Goal: Task Accomplishment & Management: Use online tool/utility

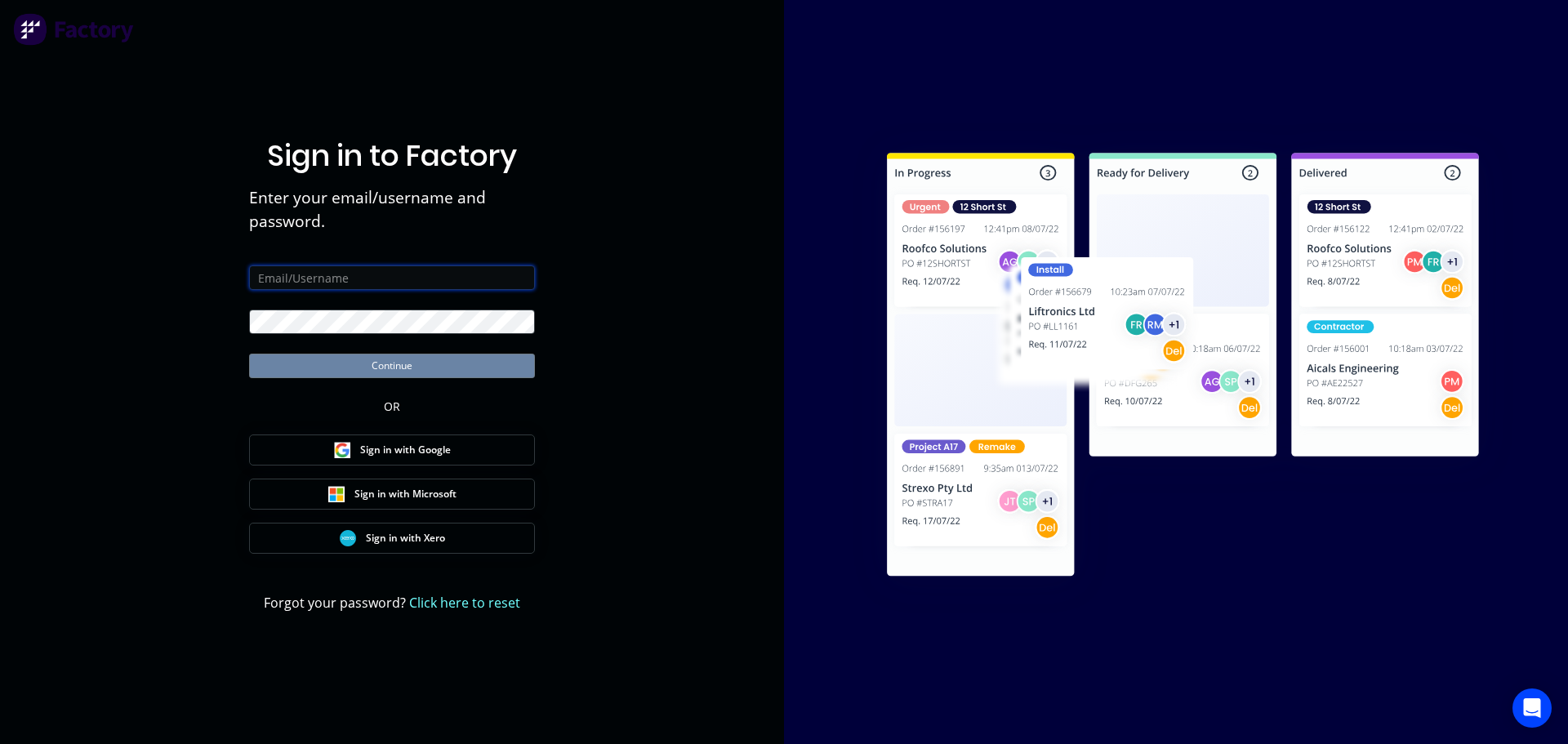
type input "[PERSON_NAME][EMAIL_ADDRESS][DOMAIN_NAME]"
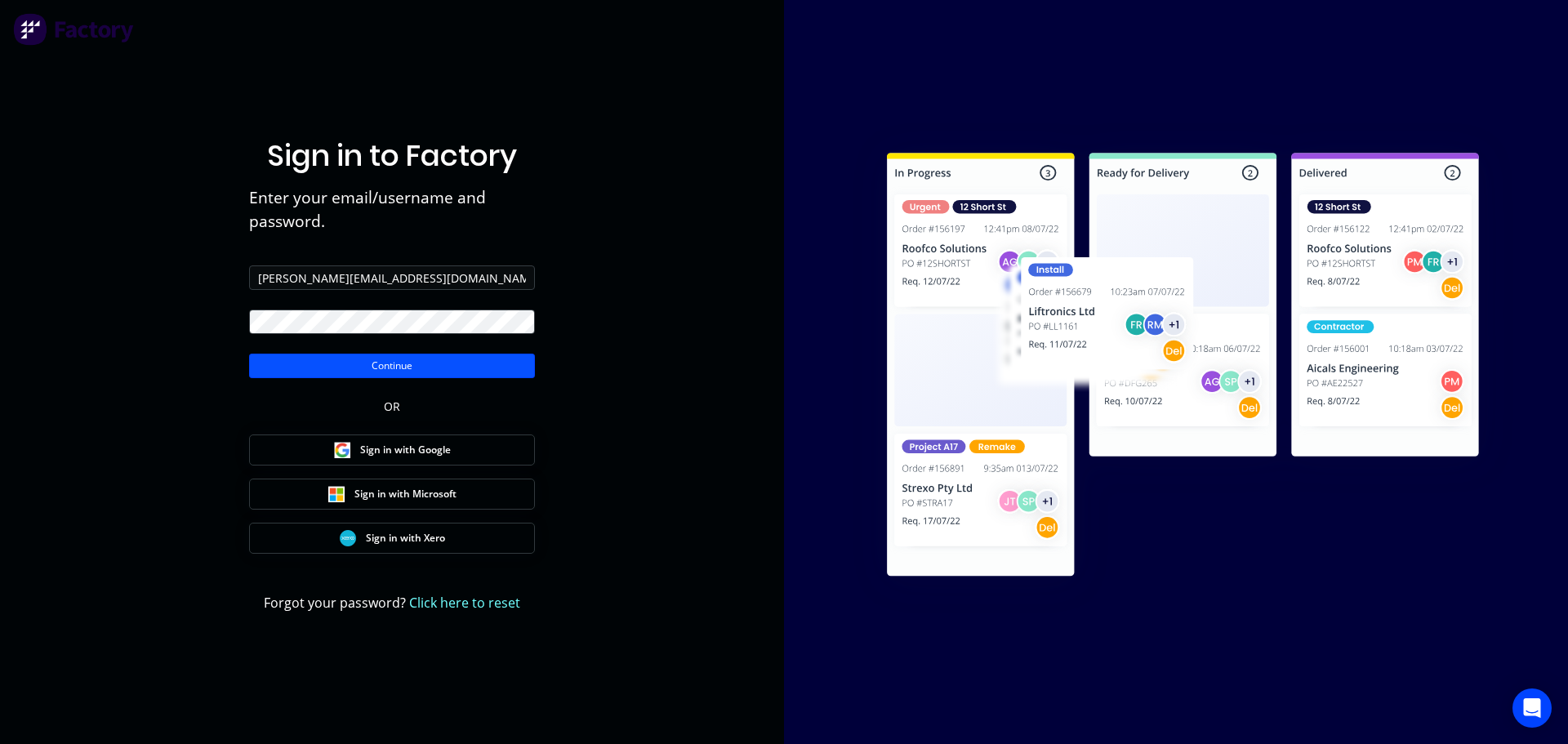
click at [382, 368] on button "Continue" at bounding box center [391, 365] width 285 height 24
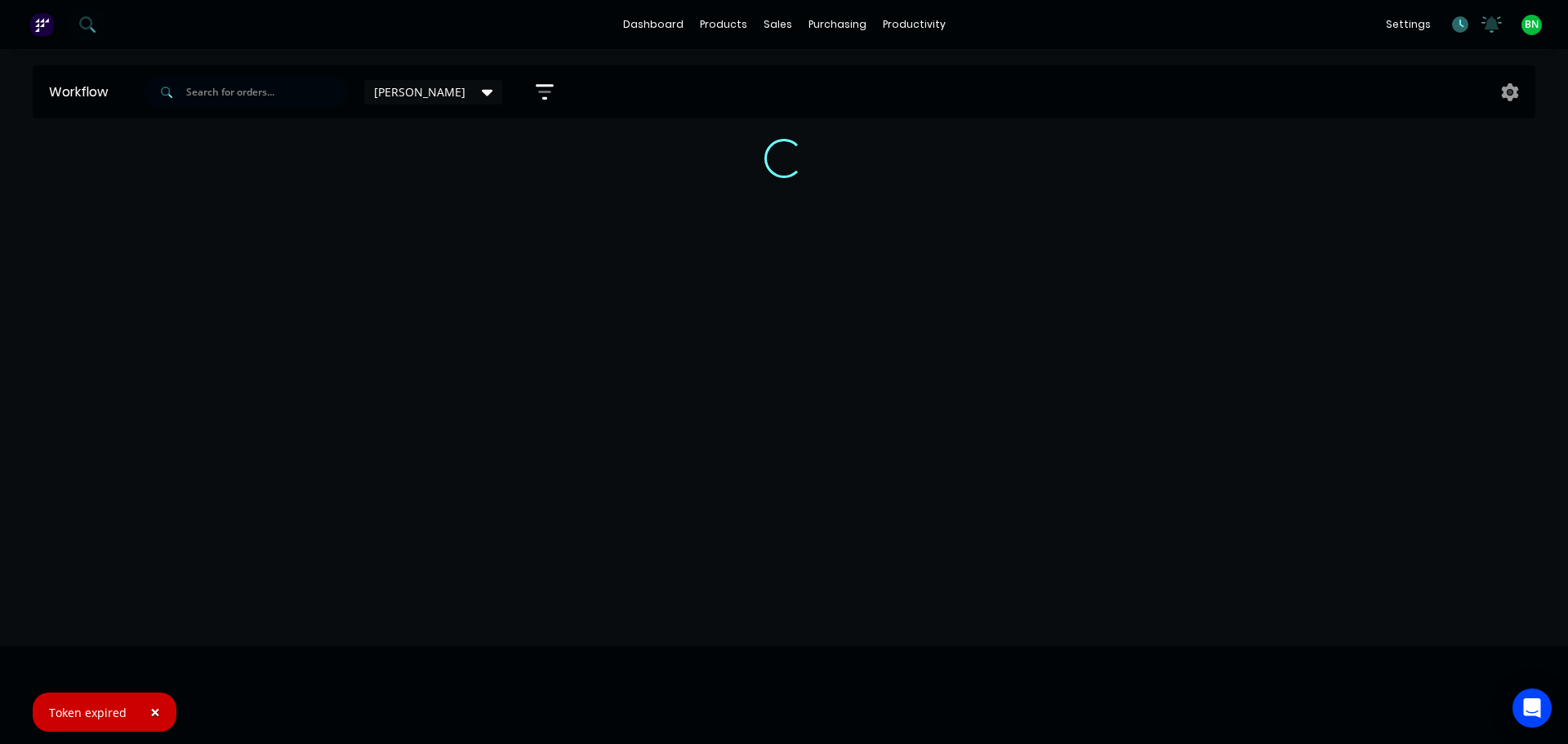
click at [1468, 22] on icon at bounding box center [1461, 25] width 17 height 17
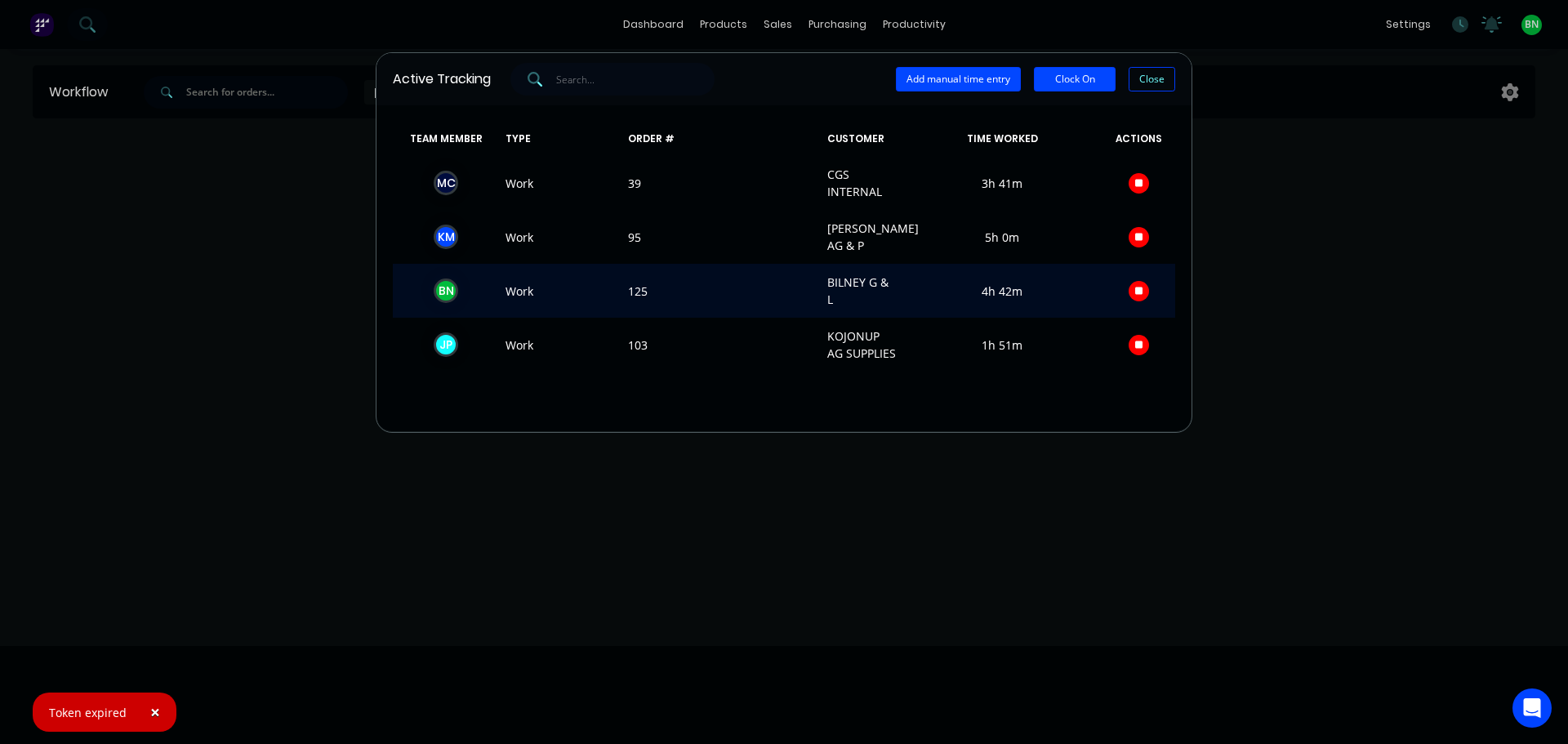
click at [450, 295] on span "B N" at bounding box center [446, 290] width 107 height 34
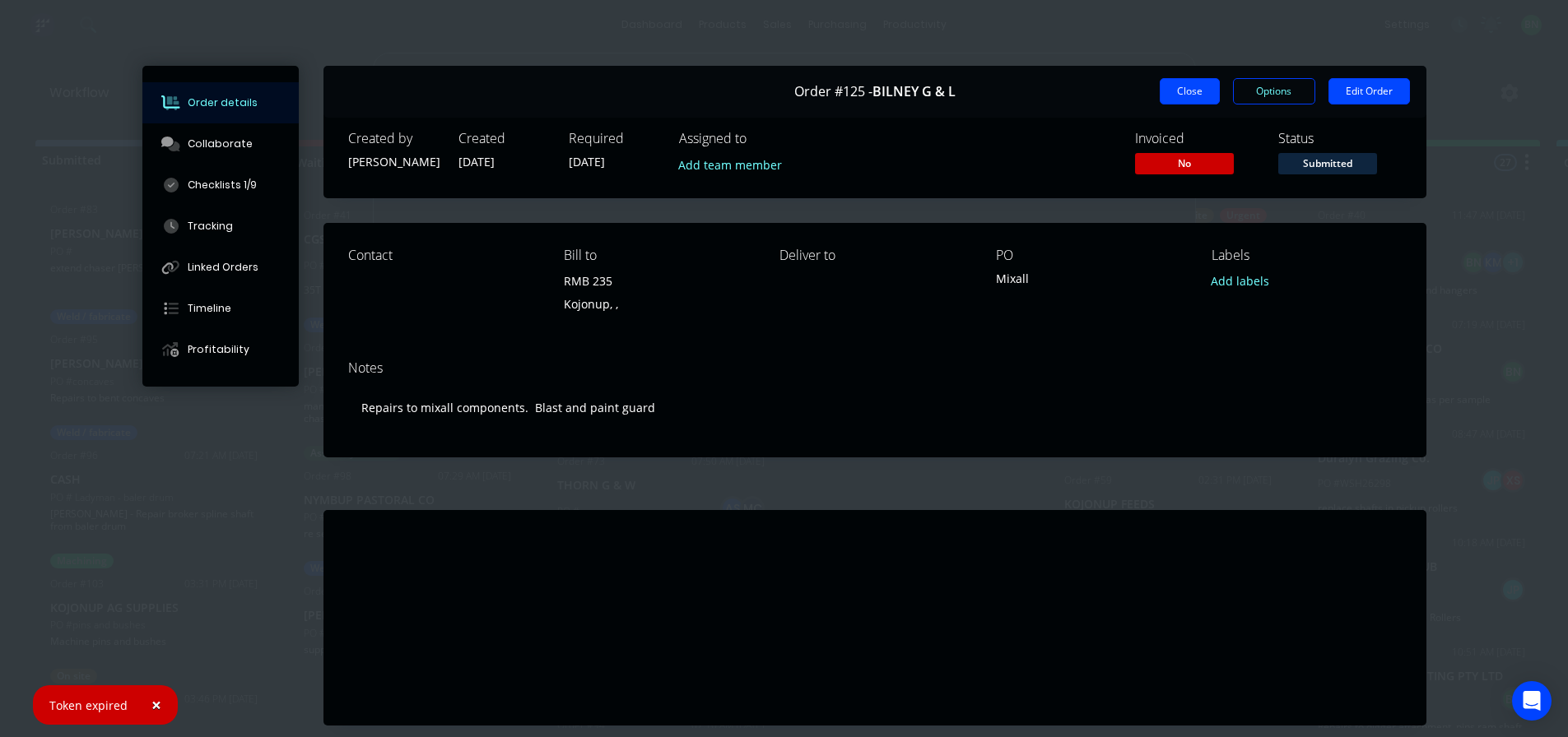
click at [1160, 101] on button "Close" at bounding box center [1190, 91] width 60 height 26
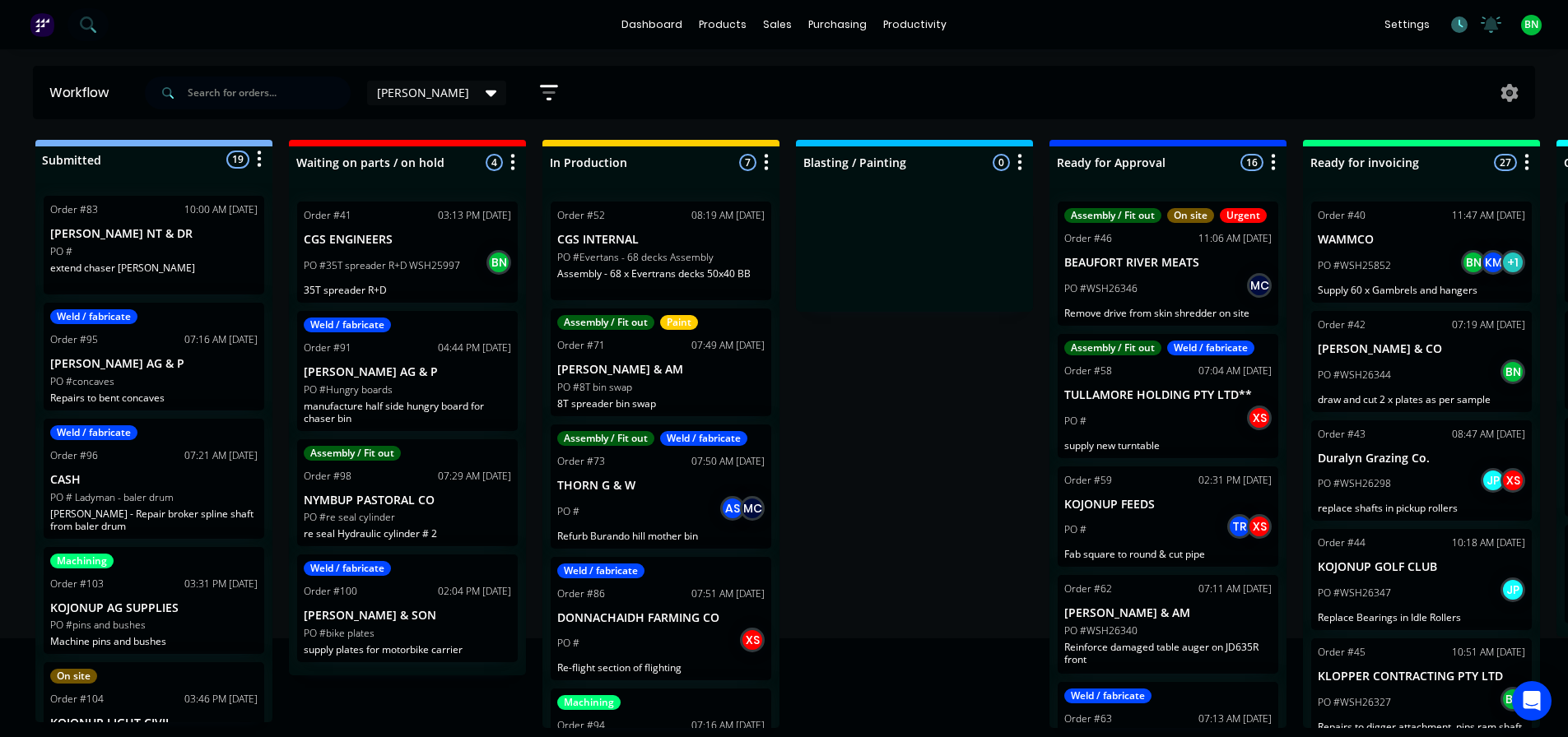
click at [1452, 24] on icon at bounding box center [1459, 25] width 17 height 17
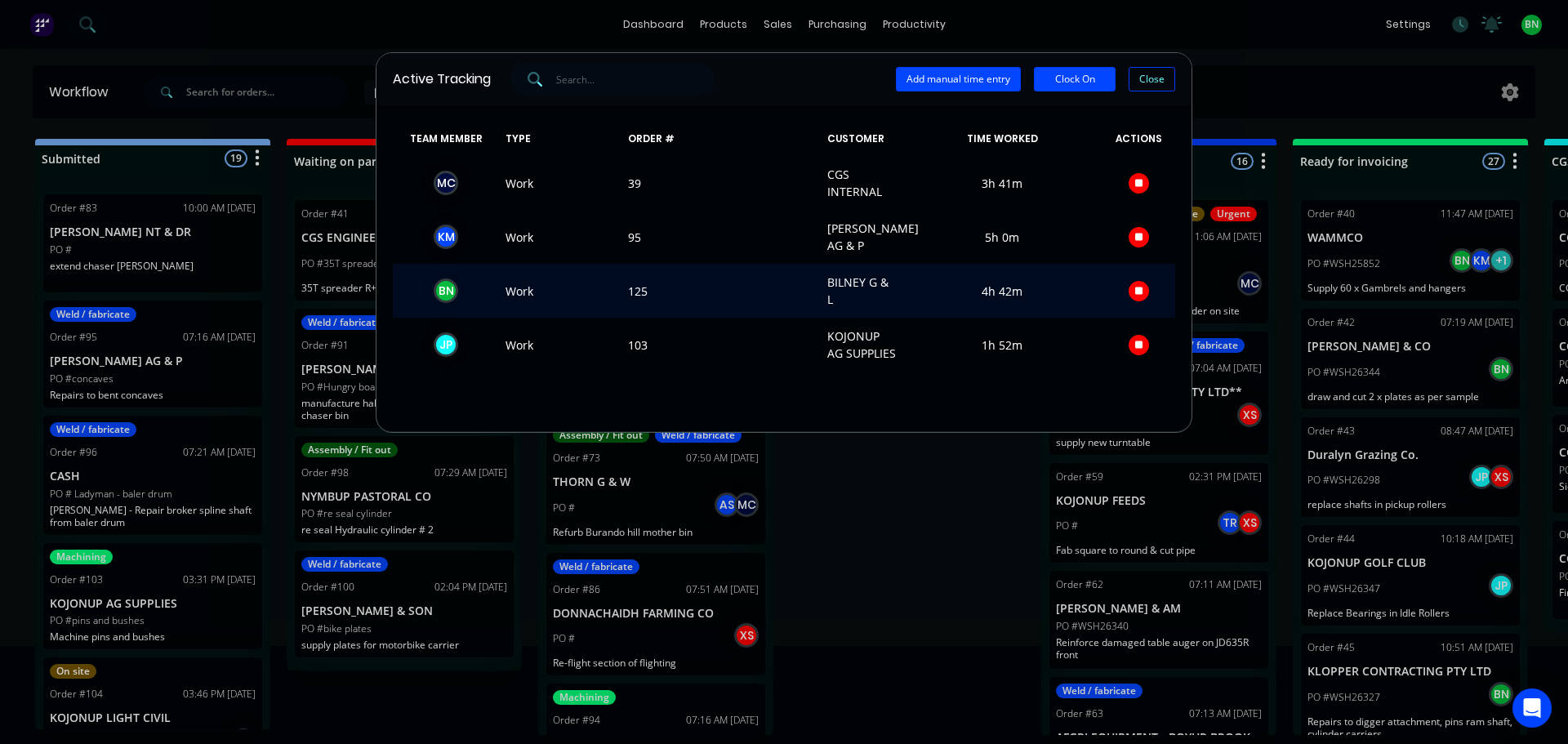
click at [1145, 308] on span at bounding box center [1139, 290] width 73 height 34
click at [1140, 296] on icon "button" at bounding box center [1139, 290] width 8 height 11
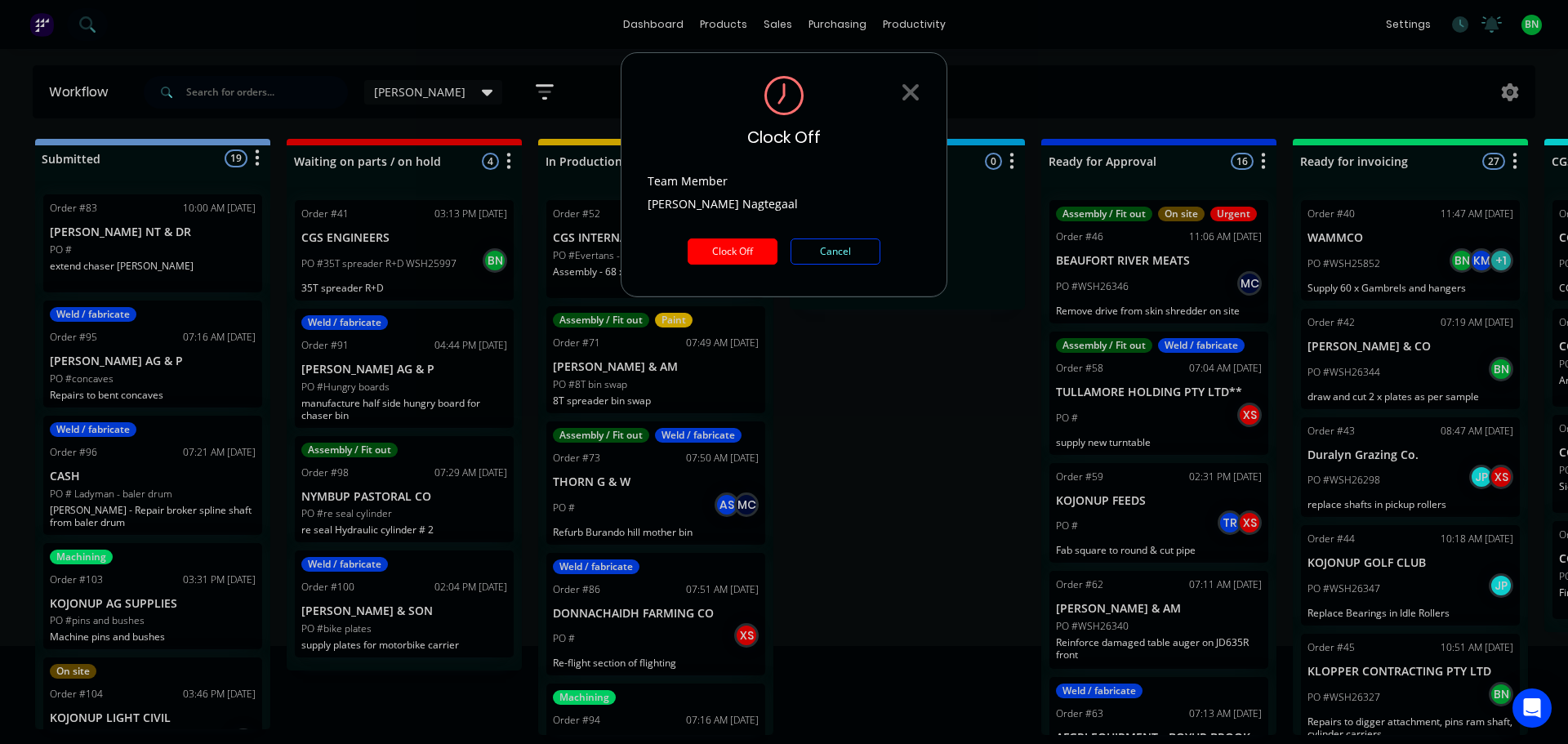
click at [745, 241] on button "Clock Off" at bounding box center [732, 251] width 90 height 26
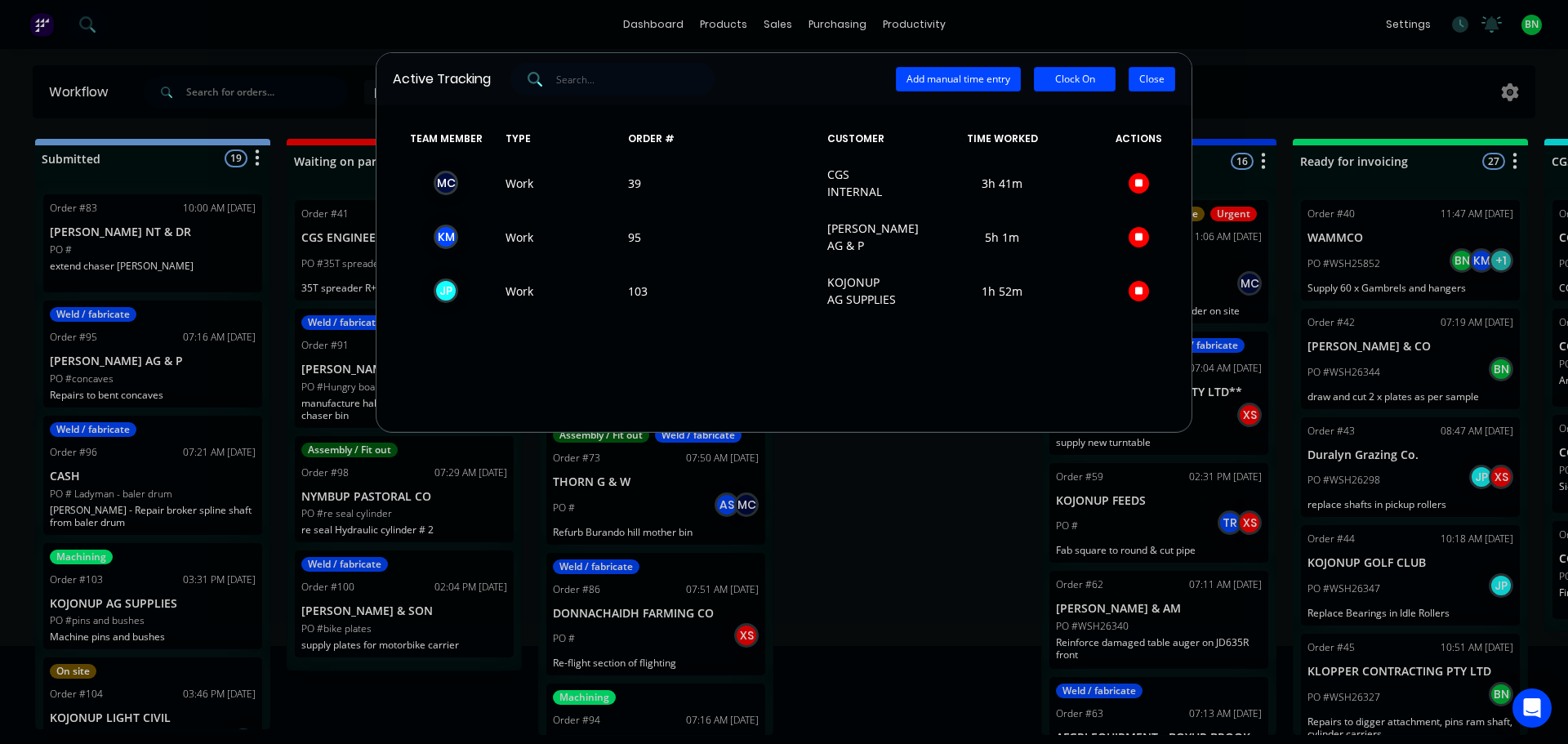
click at [1158, 77] on button "Close" at bounding box center [1152, 78] width 47 height 24
